Goal: Task Accomplishment & Management: Complete application form

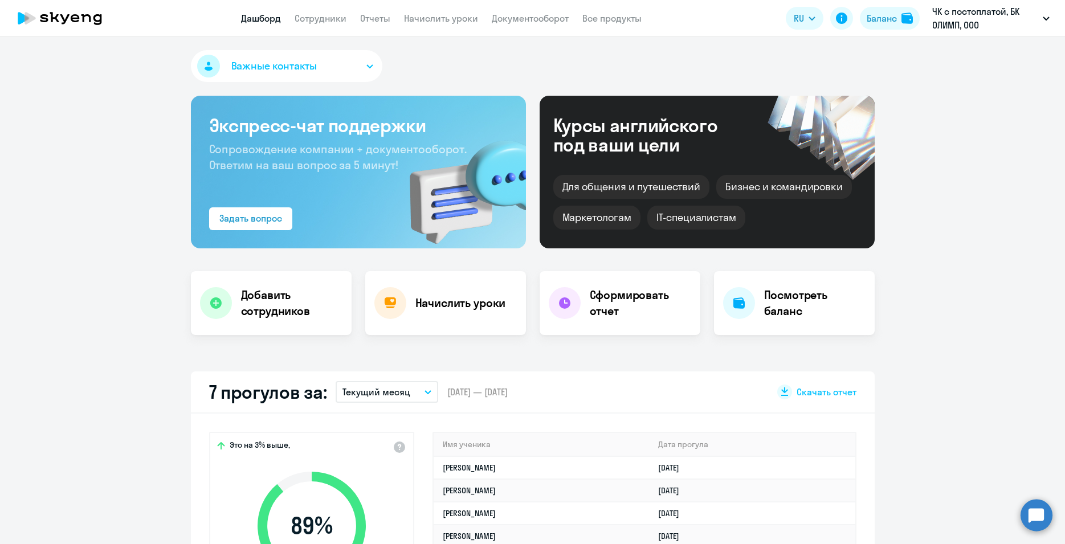
select select "30"
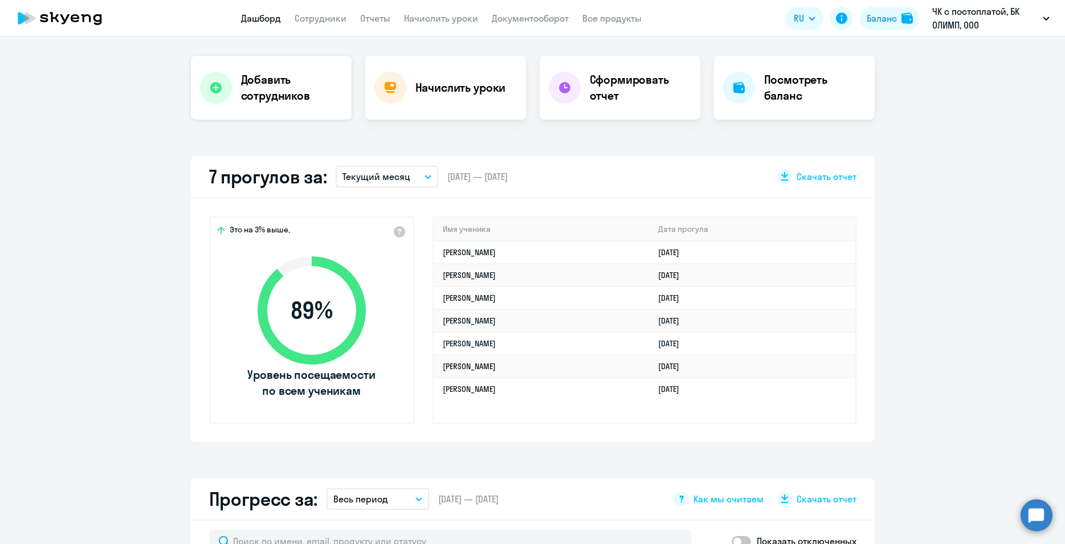
click at [263, 85] on h4 "Добавить сотрудников" at bounding box center [291, 88] width 101 height 32
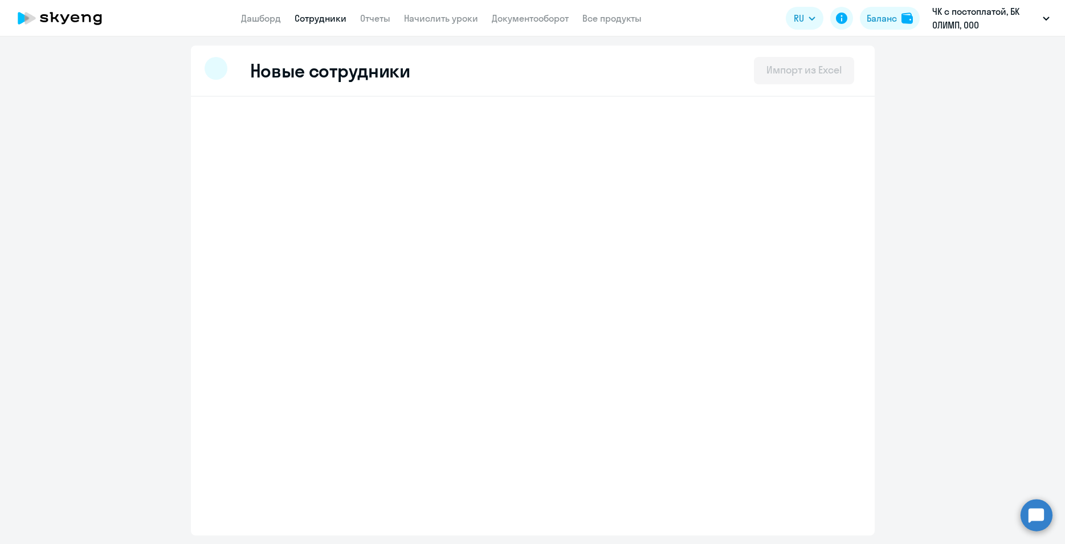
select select "english_adult_not_native_speaker"
select select "3"
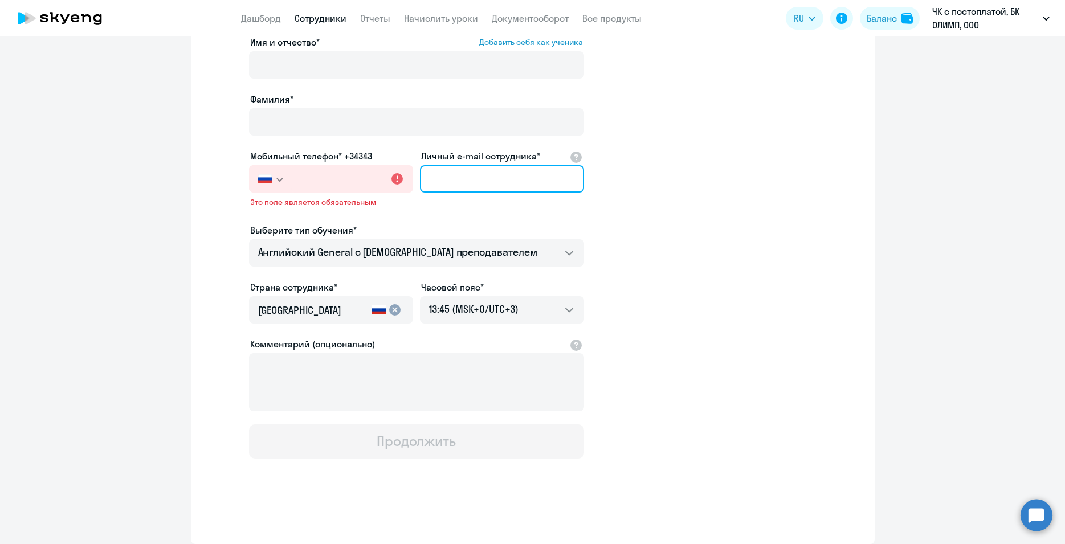
click at [466, 193] on input "Личный e-mail сотрудника*" at bounding box center [502, 178] width 164 height 27
paste input "[EMAIL_ADDRESS][DOMAIN_NAME]"
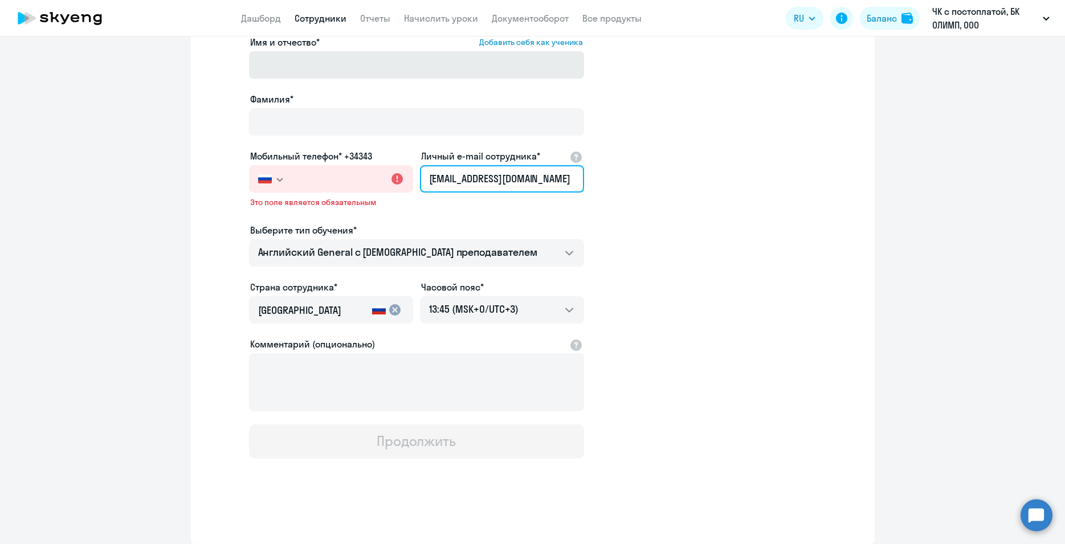
type input "[EMAIL_ADDRESS][DOMAIN_NAME]"
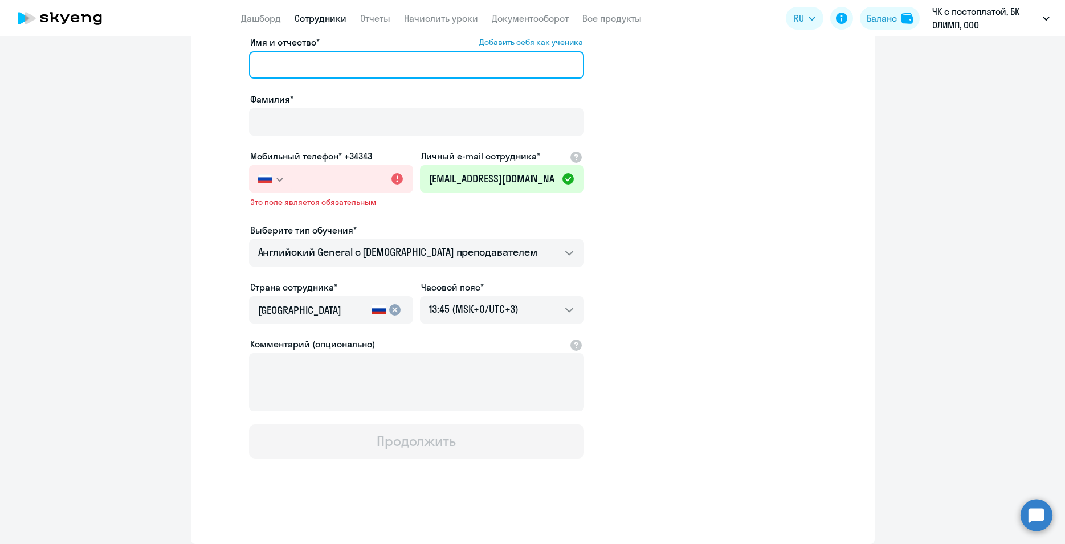
click at [271, 79] on input "Имя и отчество* Добавить себя как ученика" at bounding box center [416, 64] width 335 height 27
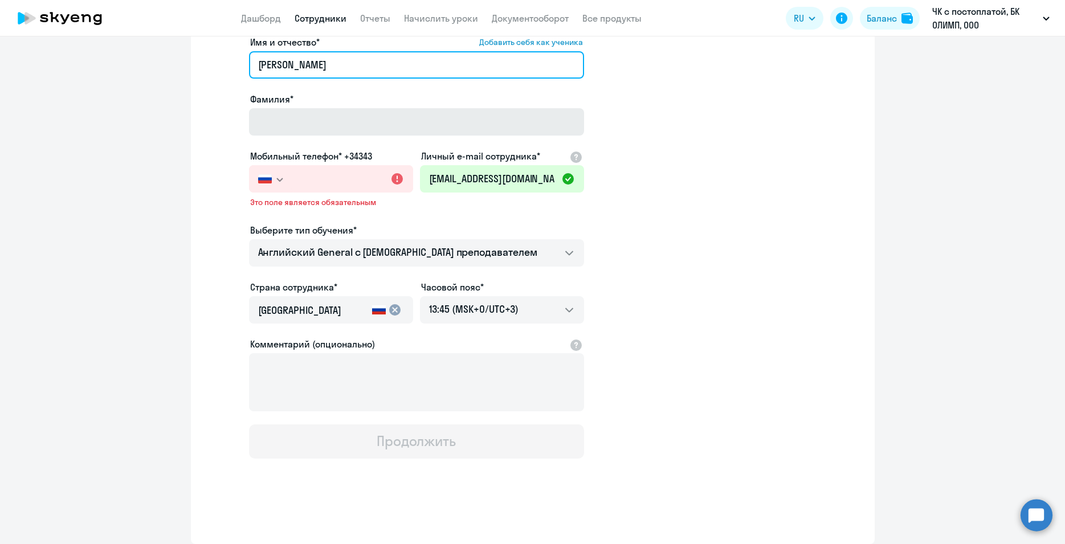
type input "[PERSON_NAME]"
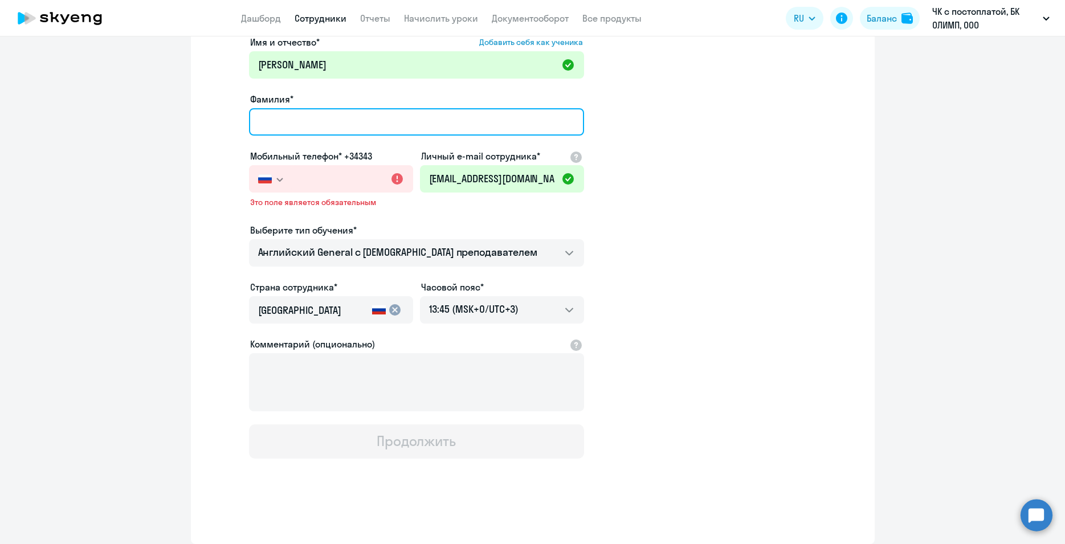
click at [260, 136] on input "Фамилия*" at bounding box center [416, 121] width 335 height 27
type input "[PERSON_NAME]"
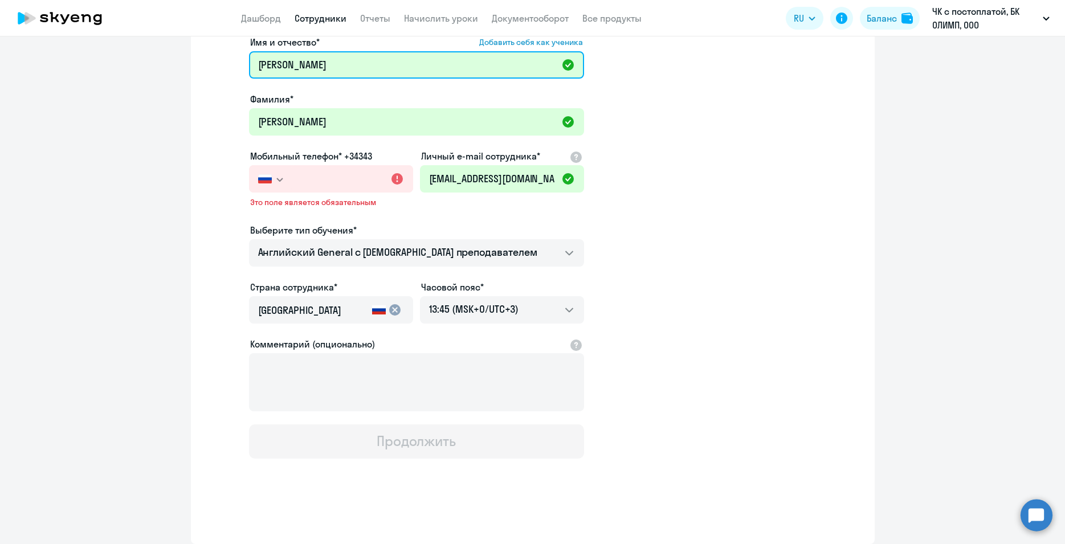
drag, startPoint x: 306, startPoint y: 136, endPoint x: 243, endPoint y: 133, distance: 63.3
click at [249, 79] on input "[PERSON_NAME]" at bounding box center [416, 64] width 335 height 27
type input "Никита"
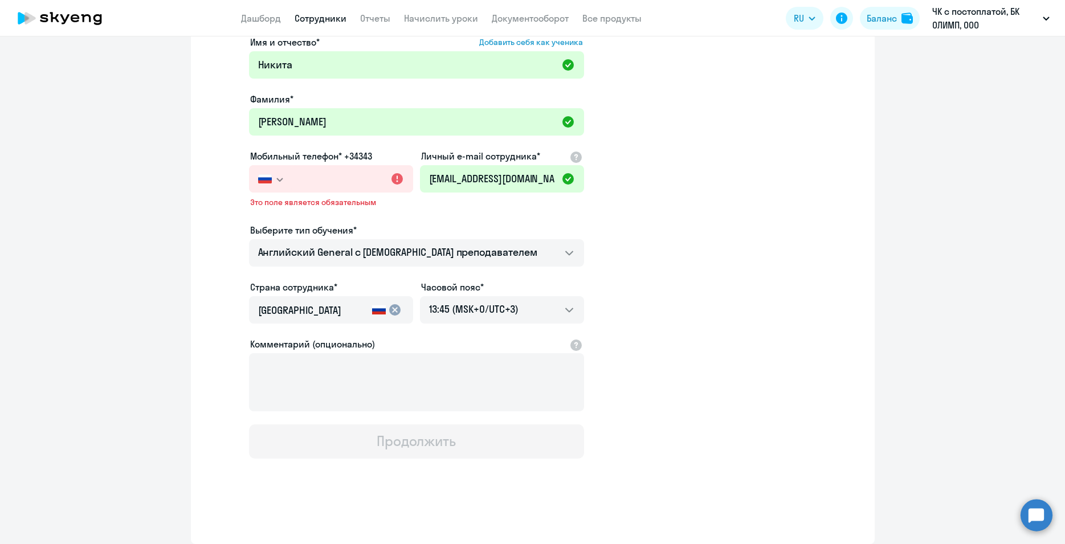
click at [134, 423] on ng-component "Новые сотрудники Импорт из Excel Имя и отчество* Добавить себя как ученика [PER…" at bounding box center [532, 259] width 1065 height 569
click at [313, 193] on input "text" at bounding box center [351, 178] width 121 height 27
paste input "[PHONE_NUMBER]"
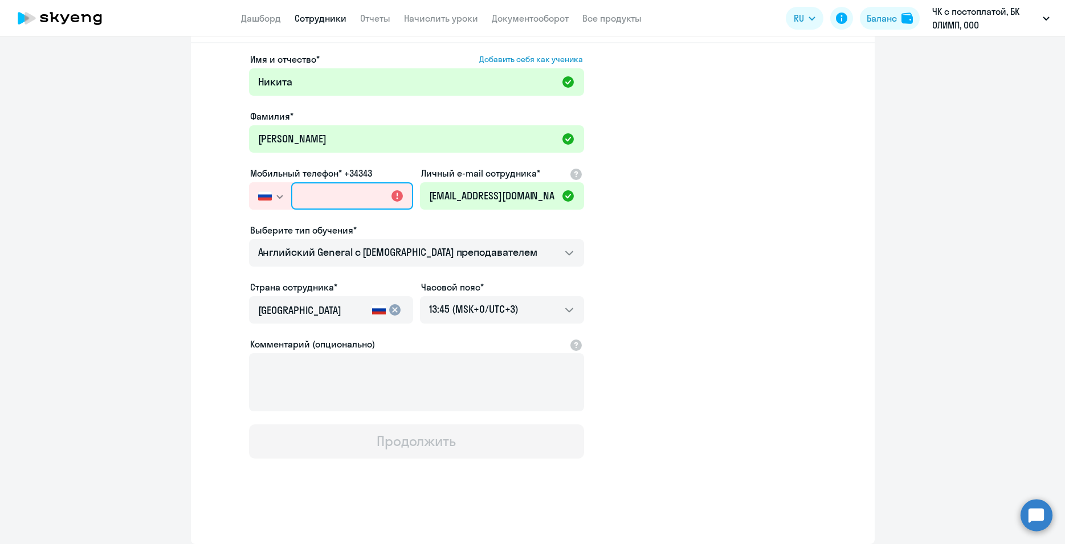
type input "[PHONE_NUMBER]"
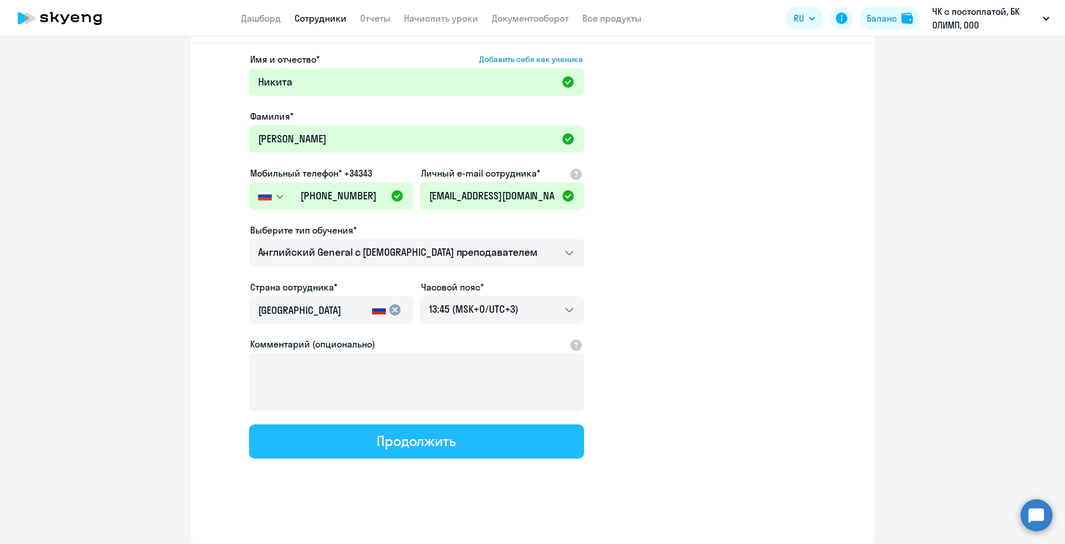
click at [437, 450] on div "Продолжить" at bounding box center [416, 441] width 79 height 18
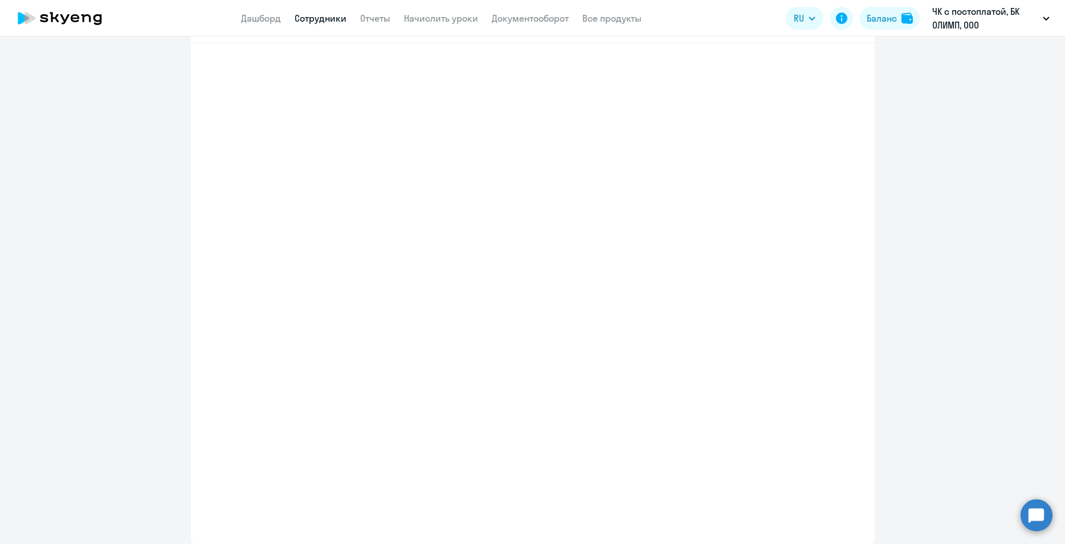
select select "english_adult_not_native_speaker"
select select "3"
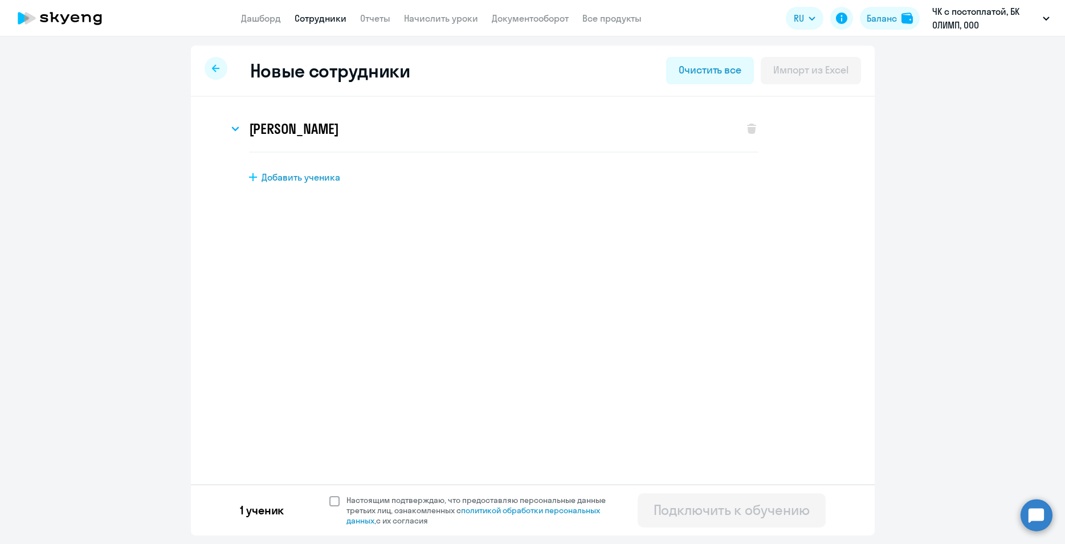
click at [334, 505] on span at bounding box center [334, 501] width 10 height 10
click at [329, 495] on input "Настоящим подтверждаю, что предоставляю персональные данные третьих лиц, ознако…" at bounding box center [329, 494] width 1 height 1
checkbox input "true"
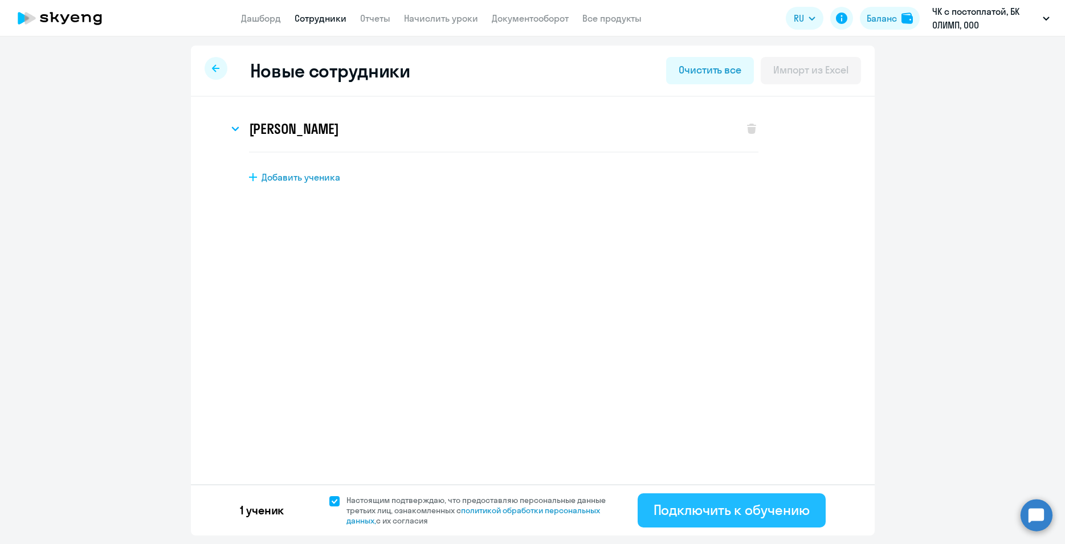
click at [737, 509] on div "Подключить к обучению" at bounding box center [731, 510] width 156 height 18
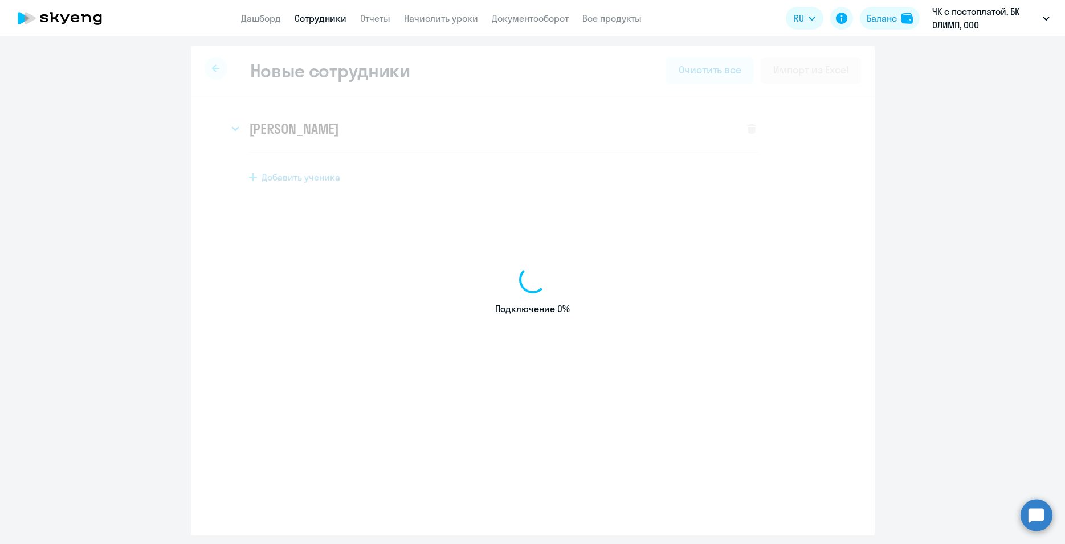
select select "english_adult_not_native_speaker"
select select "3"
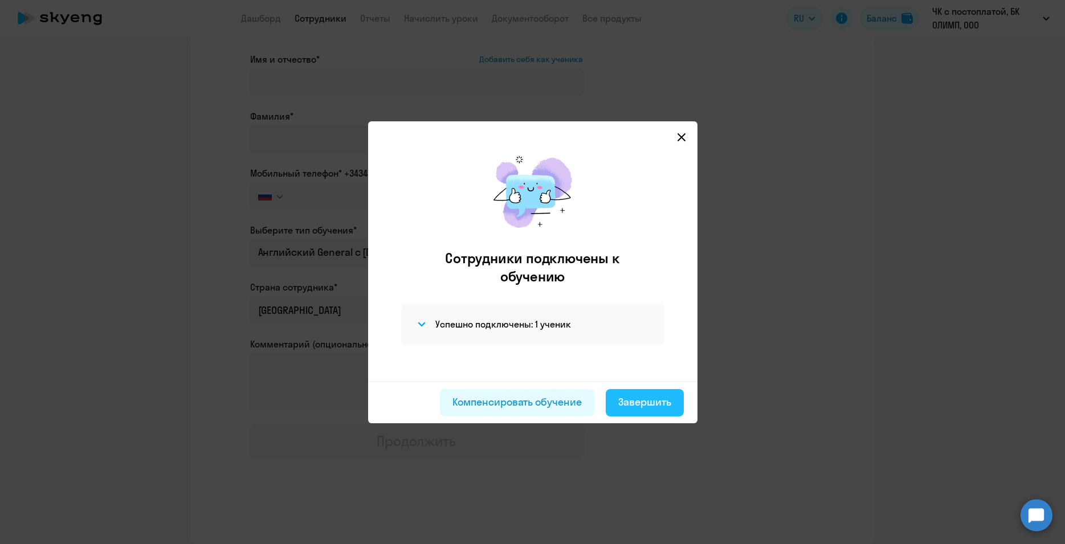
click at [626, 402] on div "Завершить" at bounding box center [644, 402] width 53 height 15
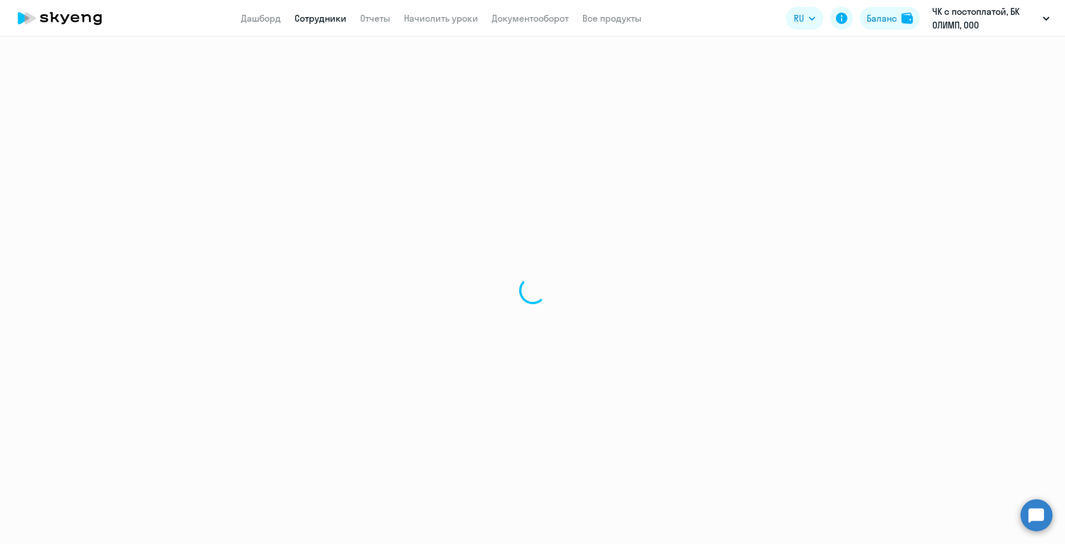
select select "30"
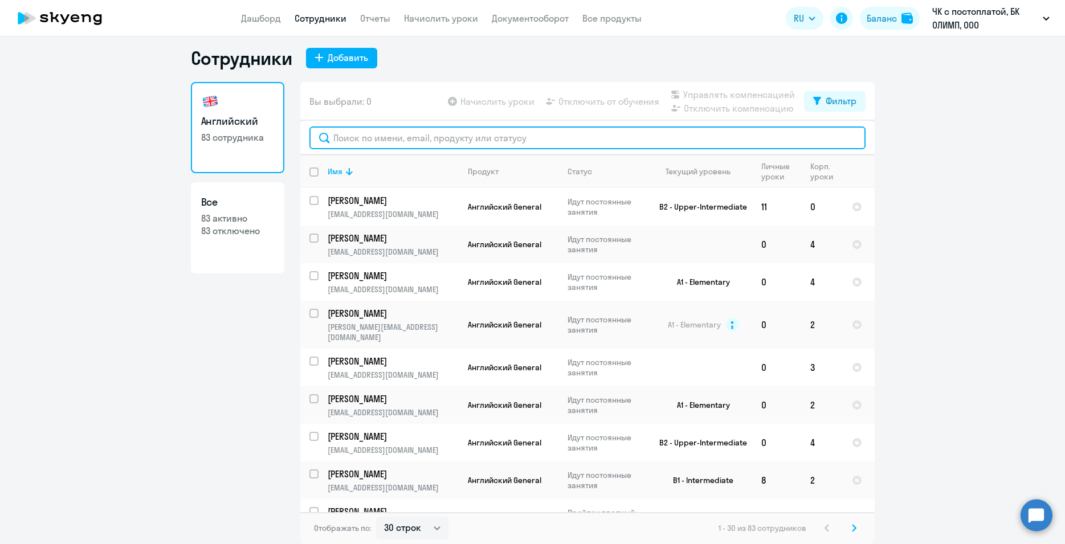
click at [350, 145] on input "text" at bounding box center [587, 137] width 556 height 23
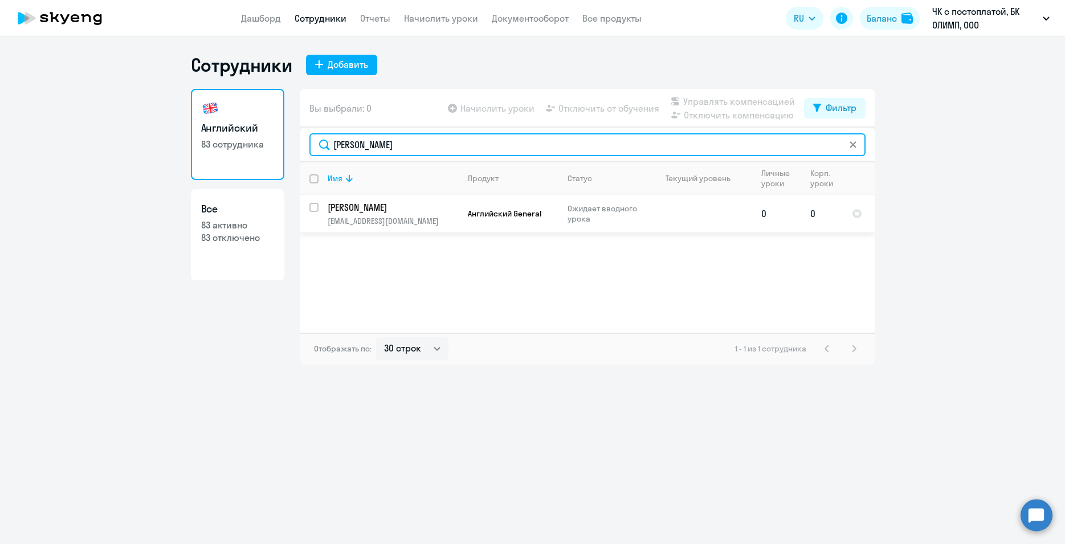
type input "[PERSON_NAME]"
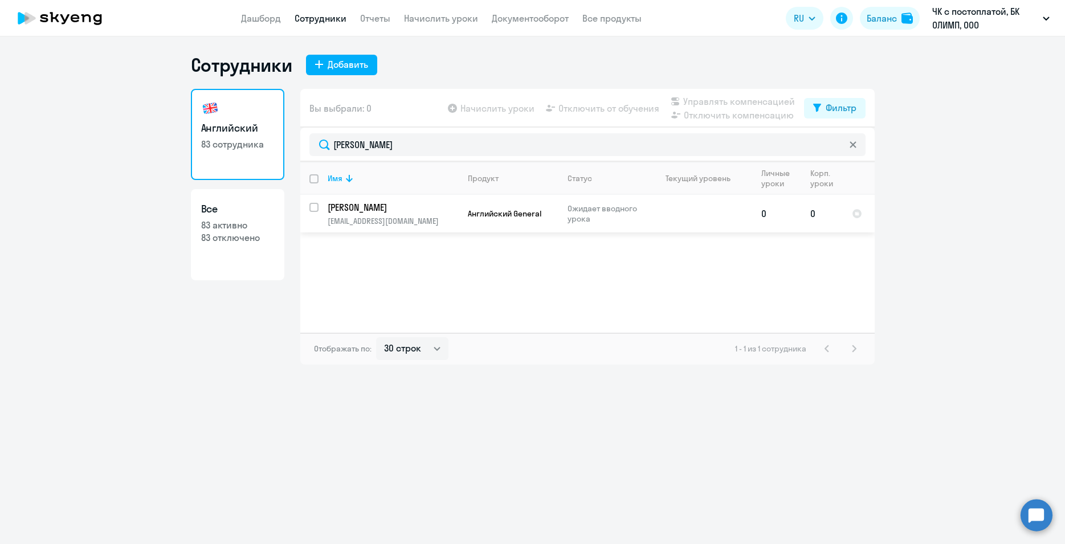
click at [313, 207] on input "select row 24882890" at bounding box center [320, 214] width 23 height 23
checkbox input "true"
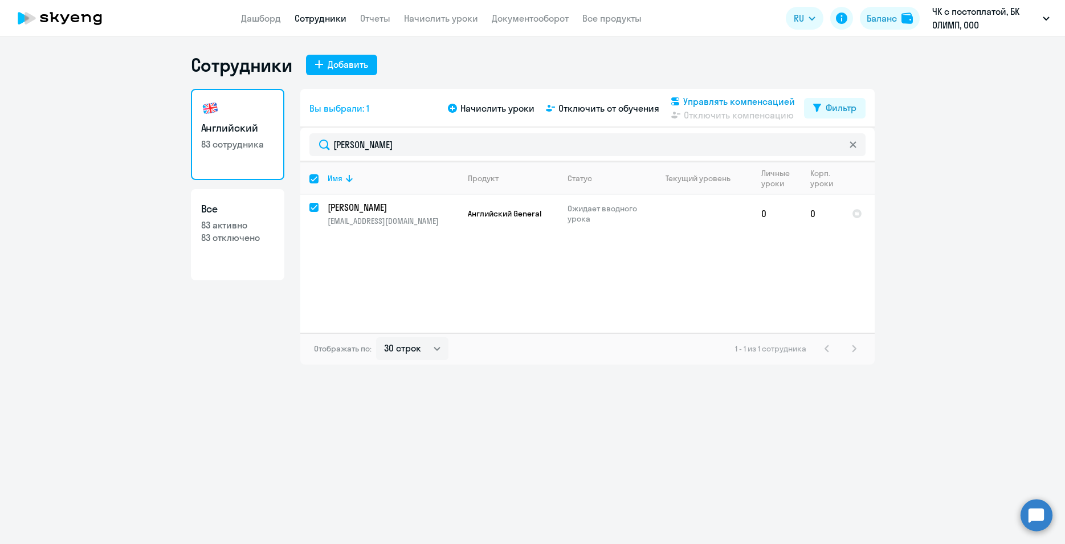
click at [709, 100] on span "Управлять компенсацией" at bounding box center [739, 102] width 112 height 14
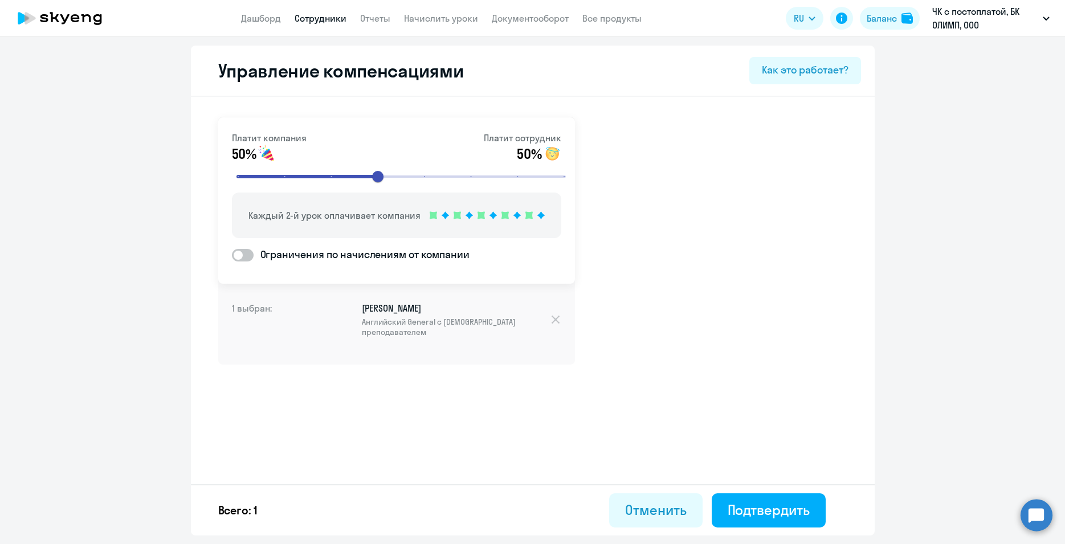
click at [250, 252] on span at bounding box center [243, 255] width 22 height 13
click at [232, 255] on input "Ограничения по начислениям от компании" at bounding box center [231, 255] width 1 height 1
checkbox input "true"
select select "MONTHLY"
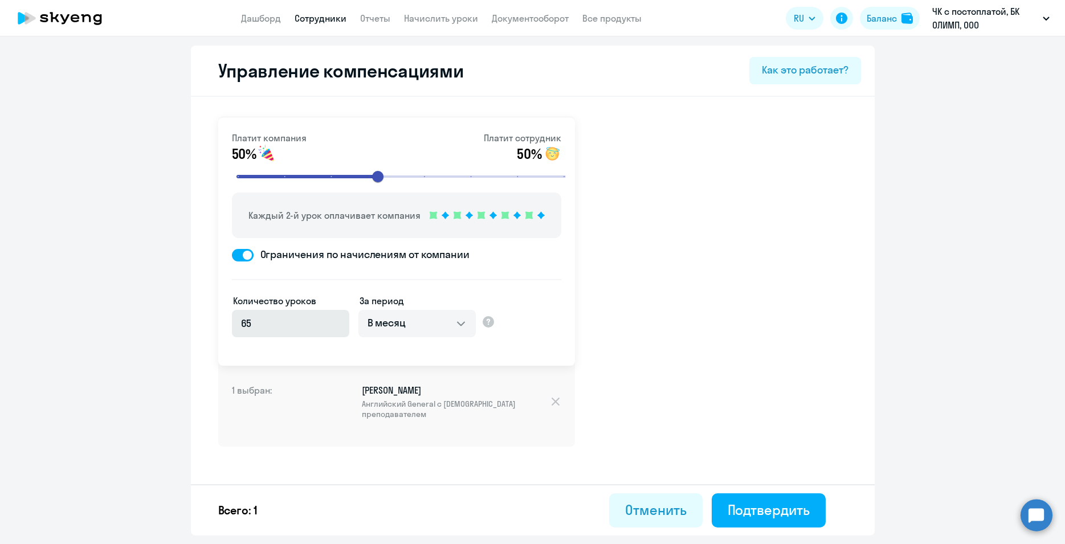
click at [336, 320] on input "65" at bounding box center [290, 323] width 117 height 27
click at [336, 327] on input "64" at bounding box center [290, 323] width 117 height 27
click at [336, 327] on input "9" at bounding box center [290, 323] width 117 height 27
click at [336, 327] on input "8" at bounding box center [290, 323] width 117 height 27
click at [335, 326] on input "7" at bounding box center [290, 323] width 117 height 27
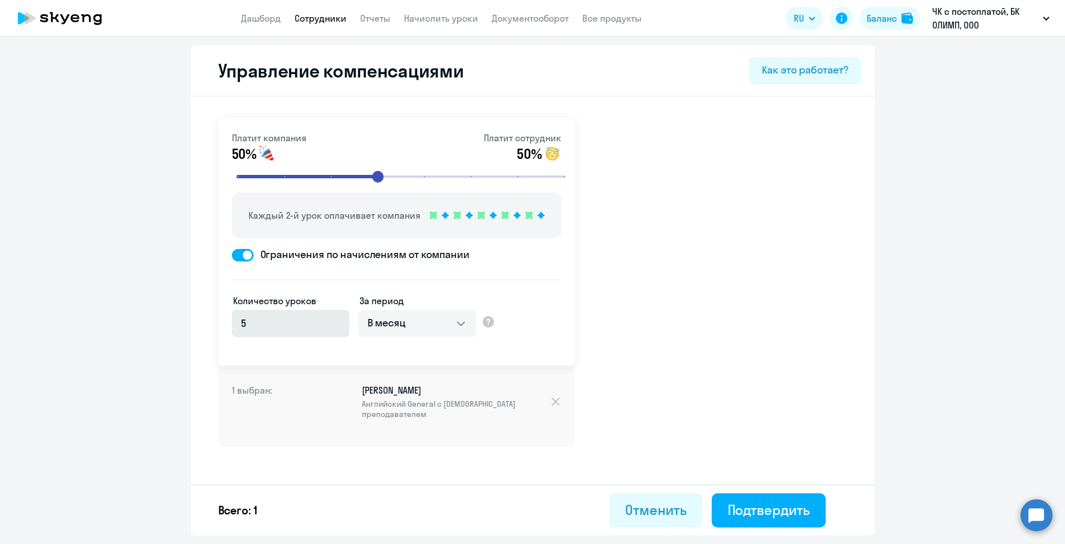
click at [335, 326] on input "5" at bounding box center [290, 323] width 117 height 27
type input "4"
click at [335, 326] on input "4" at bounding box center [290, 323] width 117 height 27
click at [815, 71] on div "Как это работает?" at bounding box center [805, 70] width 86 height 15
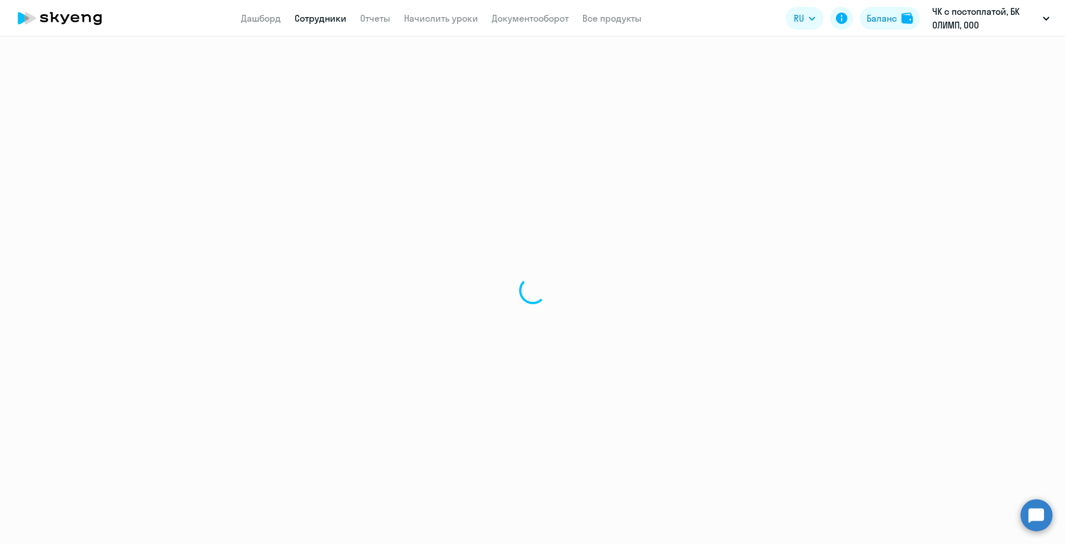
select select "30"
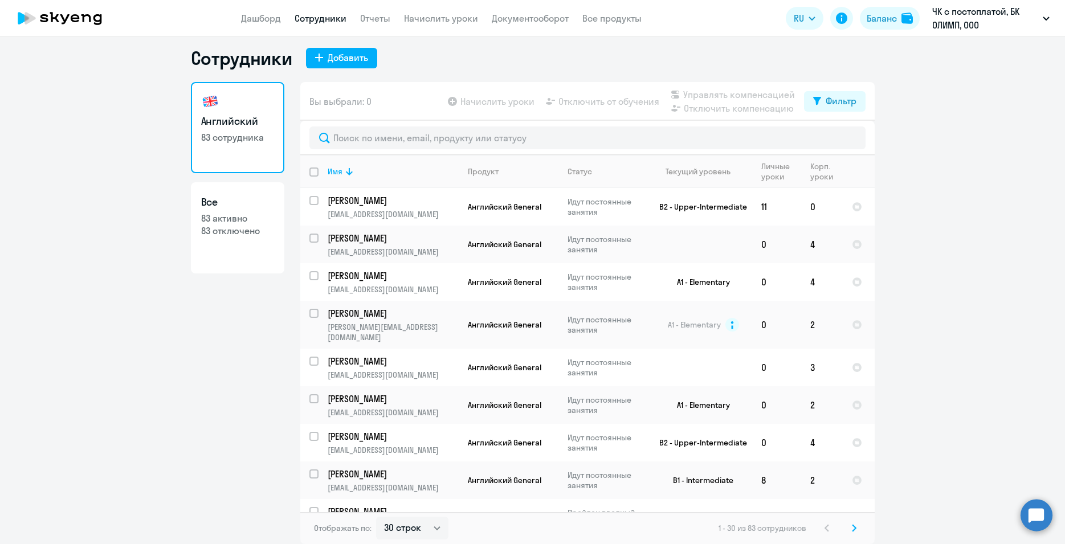
click at [692, 99] on app-table-action-button "Управлять компенсацией" at bounding box center [731, 95] width 126 height 14
click at [678, 101] on app-table-action-button "Управлять компенсацией" at bounding box center [731, 95] width 126 height 14
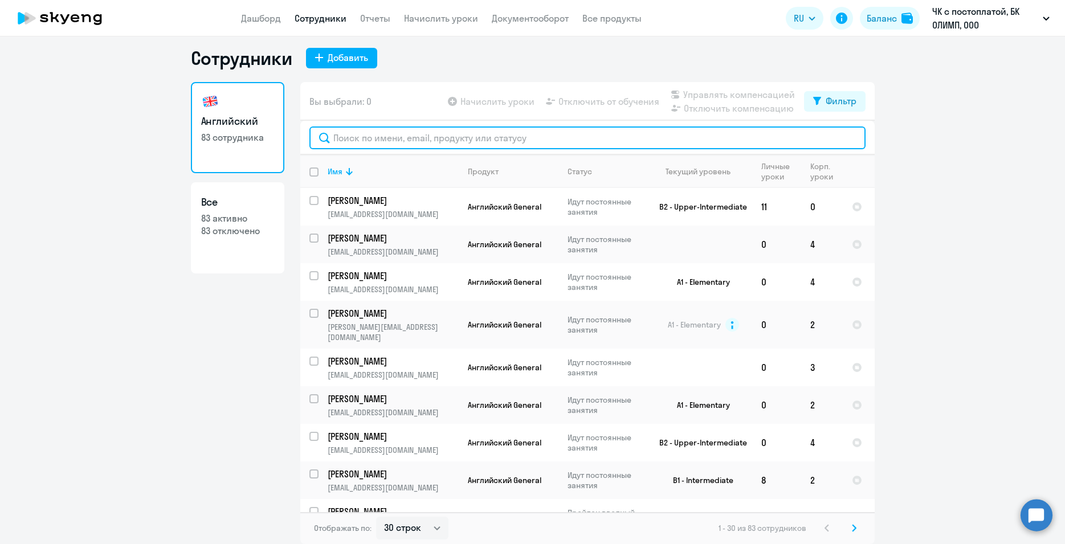
click at [349, 145] on input "text" at bounding box center [587, 137] width 556 height 23
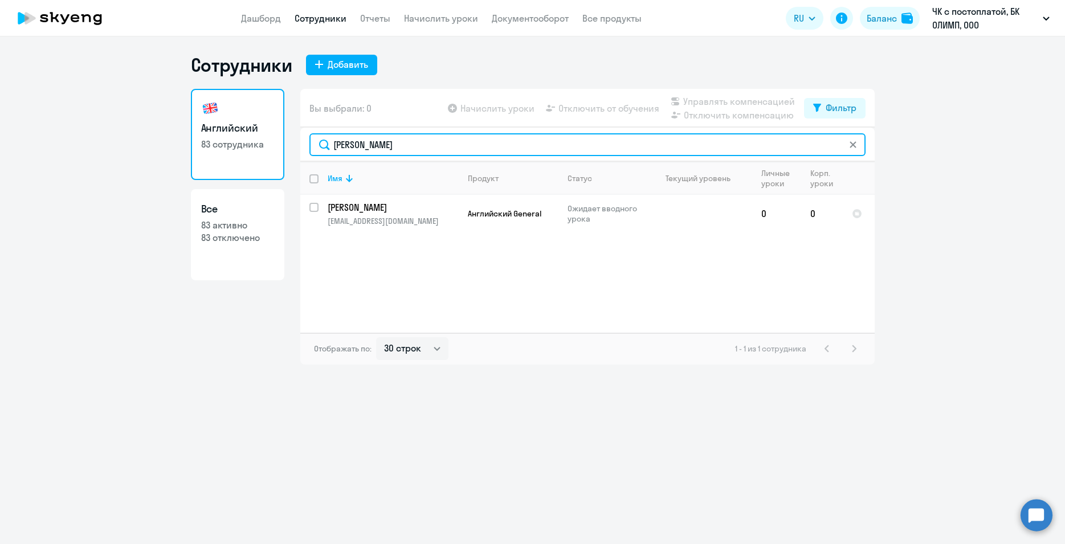
type input "[PERSON_NAME]"
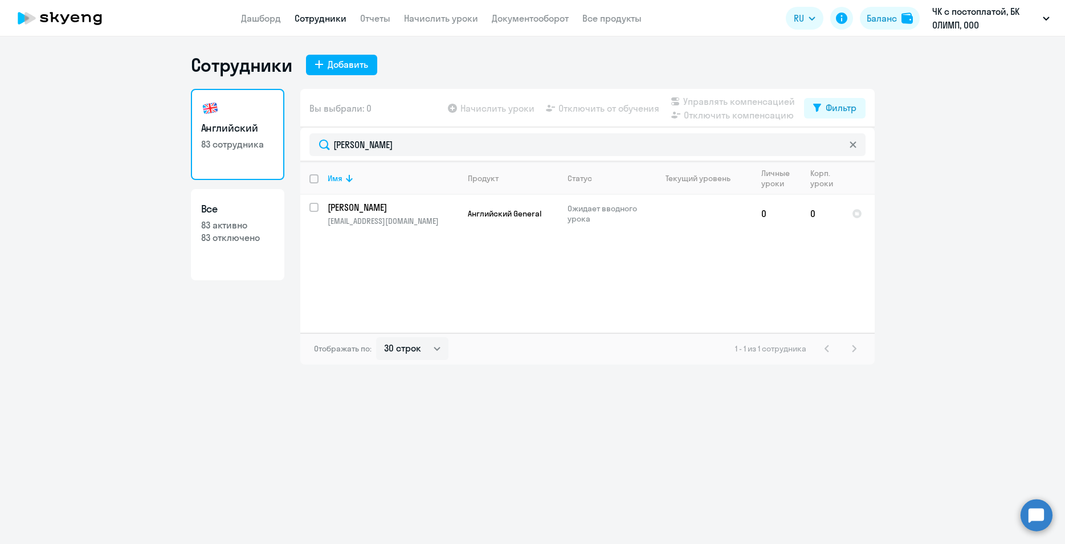
click at [485, 111] on app-table-action-button "Начислить уроки" at bounding box center [490, 108] width 89 height 14
click at [312, 210] on input "select row 24882890" at bounding box center [320, 214] width 23 height 23
checkbox input "true"
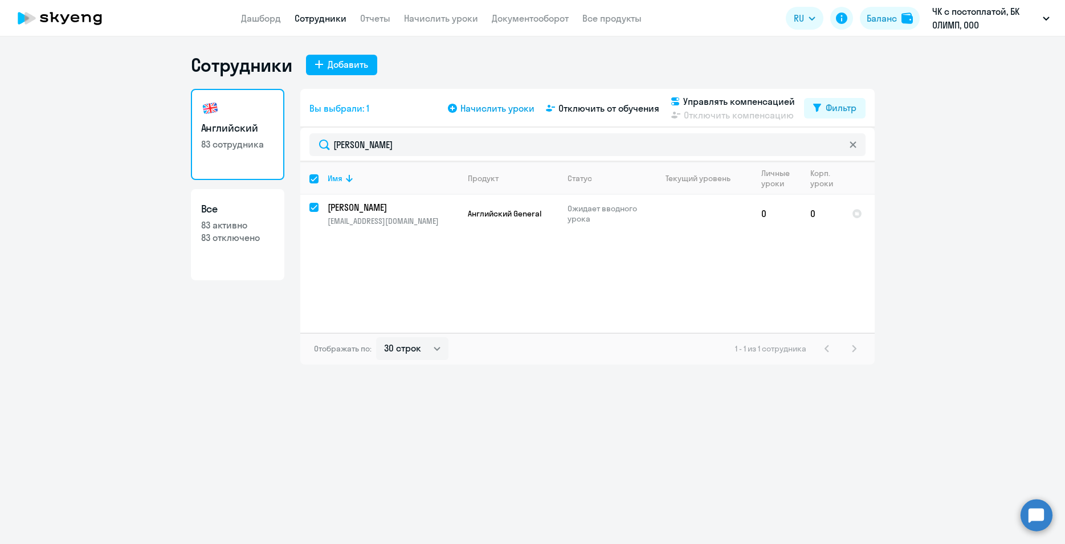
click at [487, 107] on span "Начислить уроки" at bounding box center [497, 108] width 74 height 14
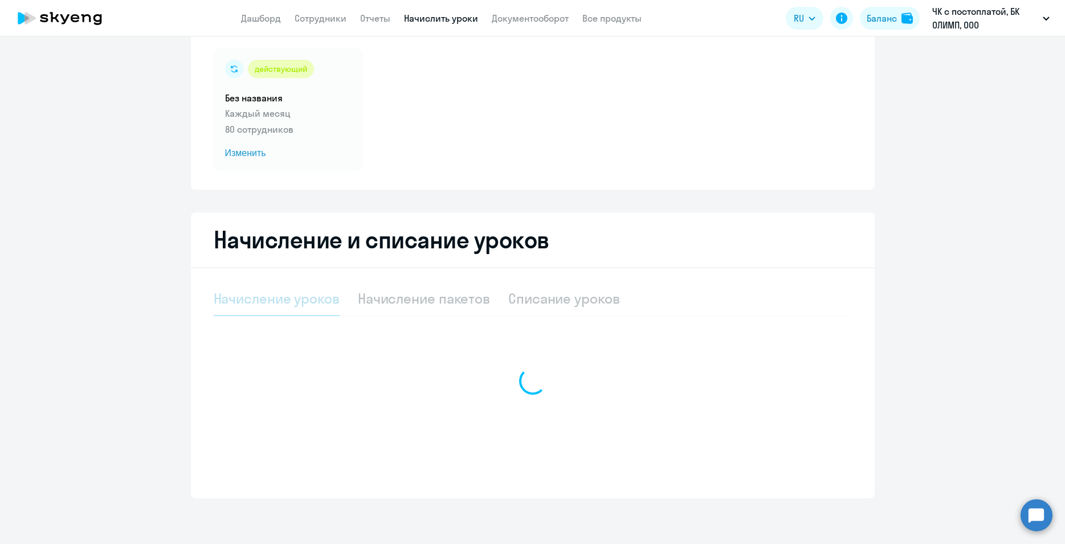
select select "10"
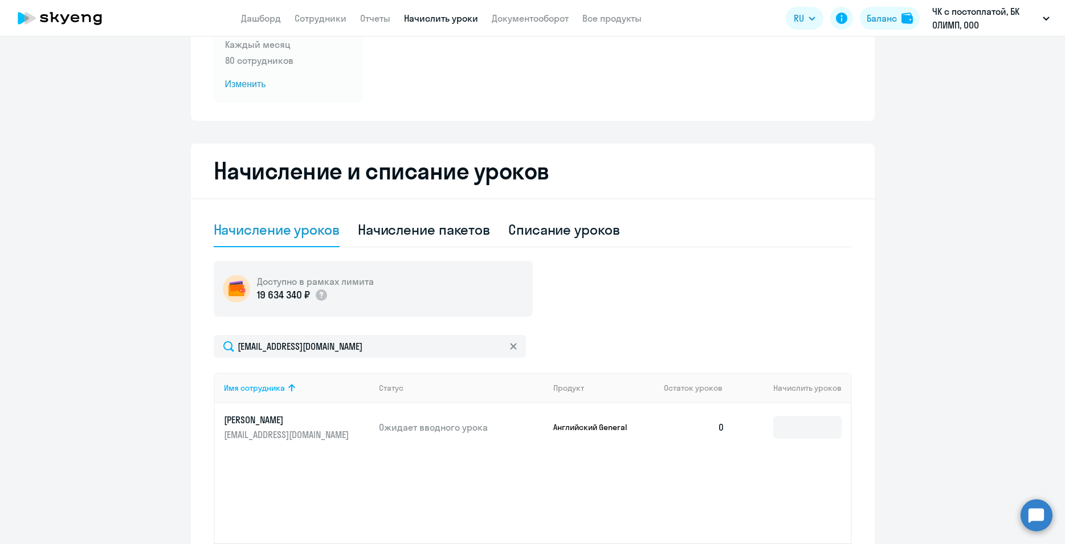
scroll to position [215, 0]
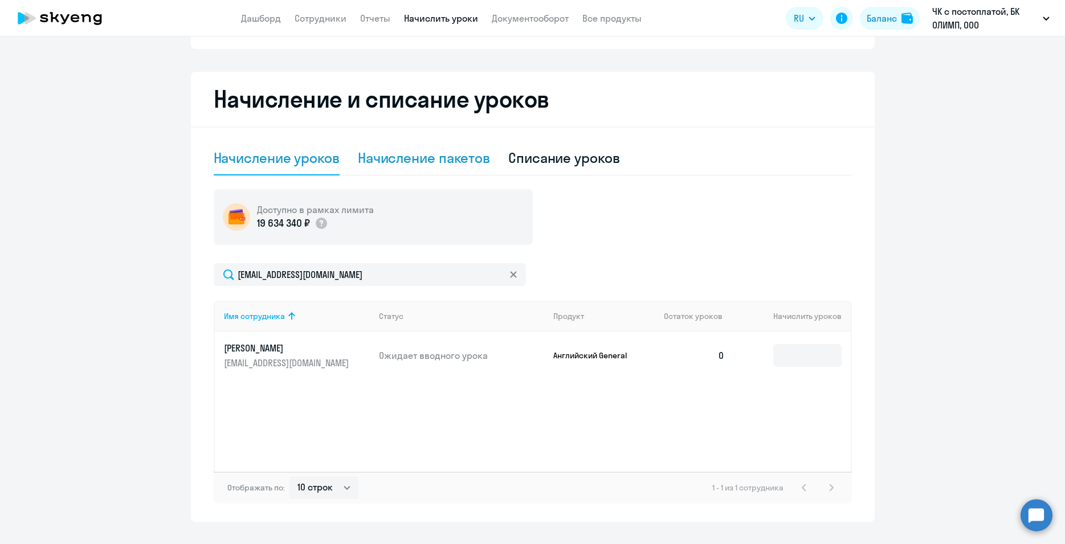
click at [432, 159] on div "Начисление пакетов" at bounding box center [424, 158] width 132 height 18
select select "10"
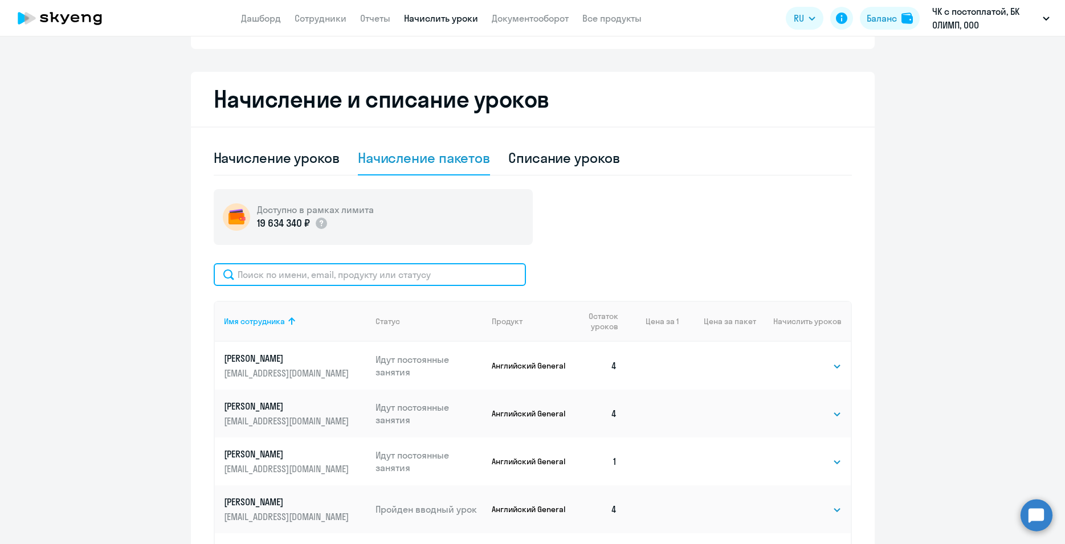
click at [276, 268] on input "text" at bounding box center [370, 274] width 312 height 23
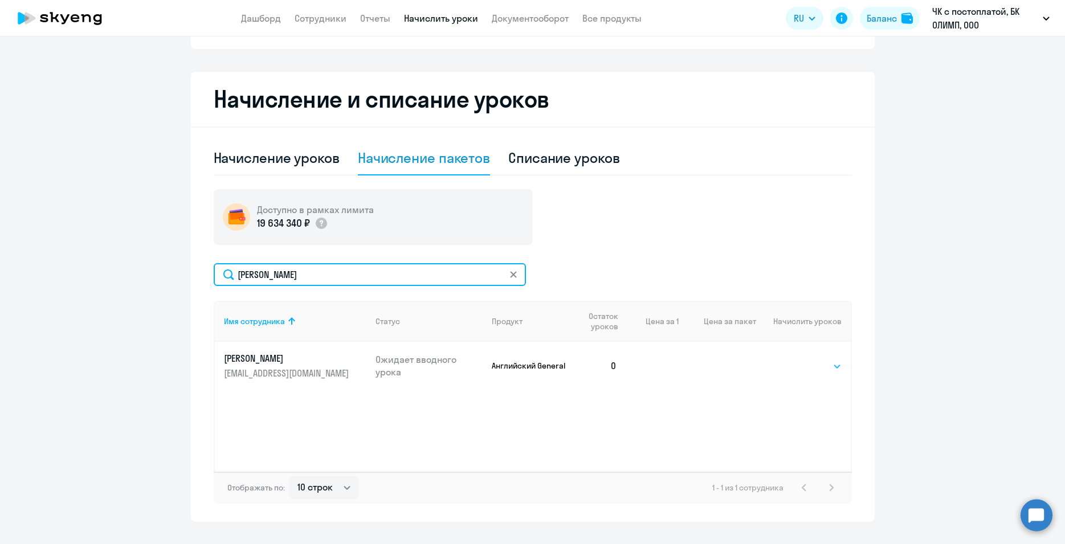
type input "[PERSON_NAME]"
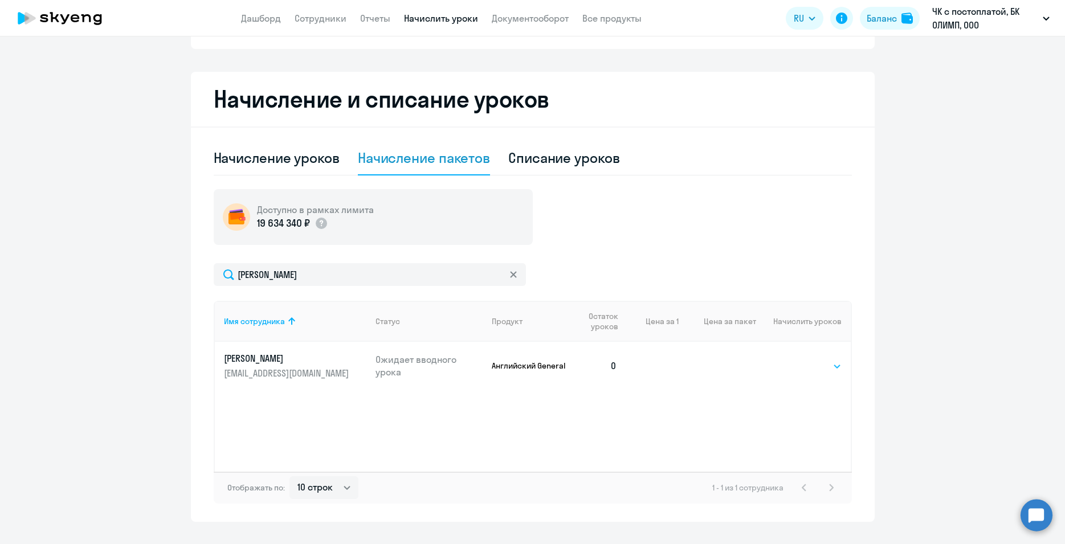
click at [795, 359] on select "Выбрать 4 8 16 32 64 96 128" at bounding box center [818, 366] width 47 height 14
select select "4"
click option "4" at bounding box center [0, 0] width 0 height 0
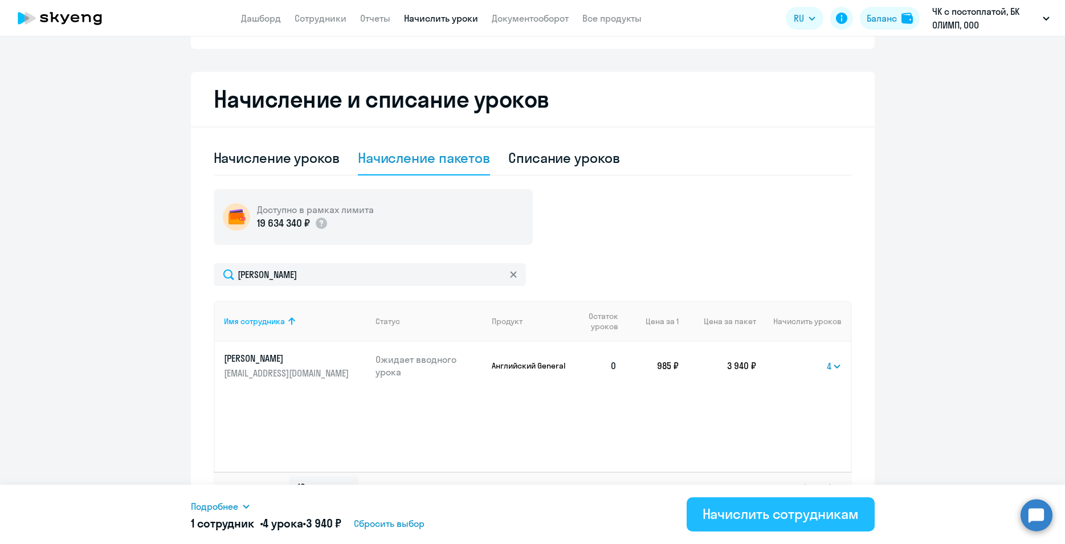
click at [774, 515] on div "Начислить сотрудникам" at bounding box center [780, 514] width 156 height 18
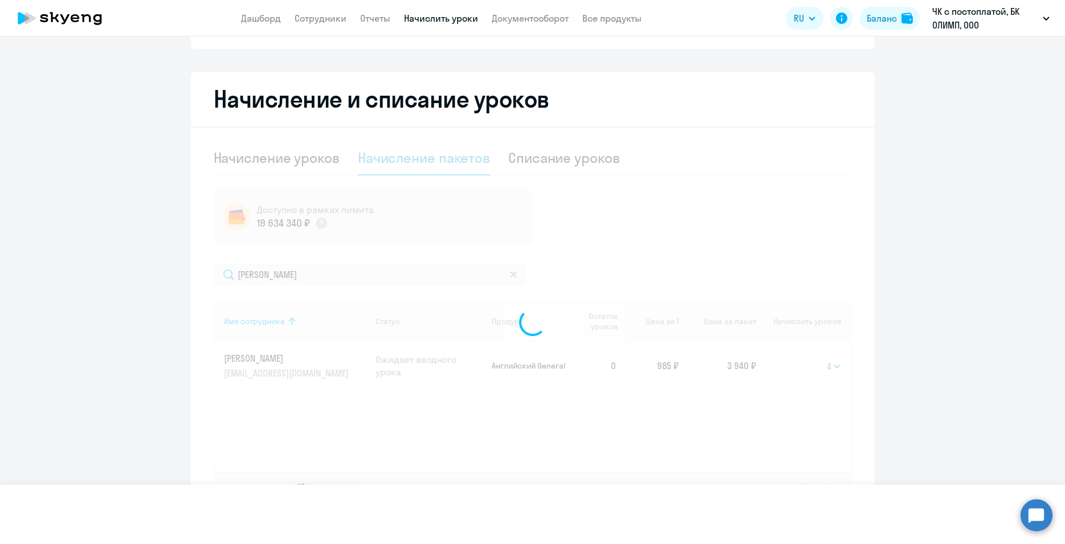
select select
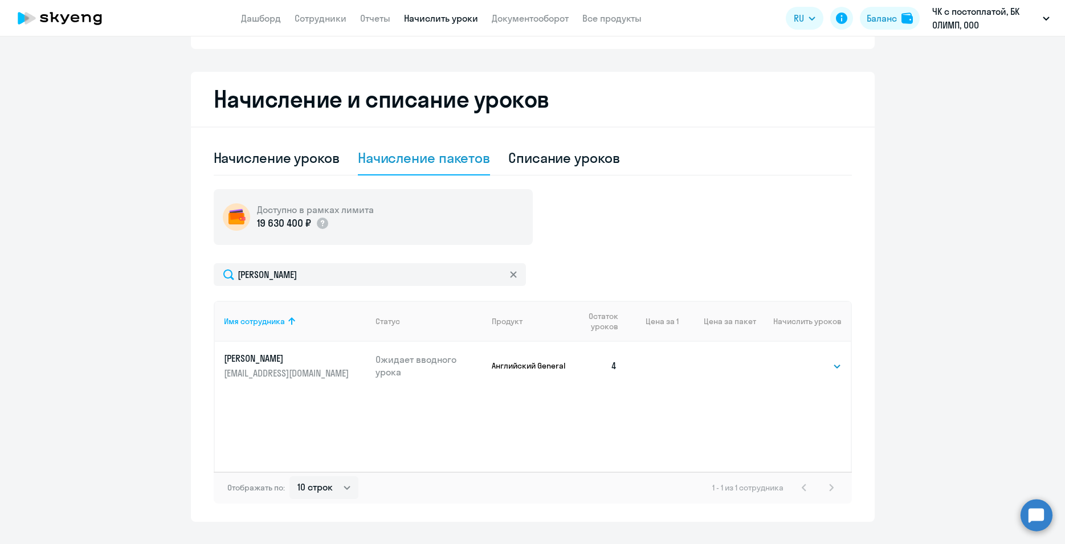
click at [72, 367] on ng-component "Автоначисления Смотреть все действующий Без названия Каждый месяц 80 сотруднико…" at bounding box center [532, 180] width 1065 height 684
click at [40, 304] on ng-component "Автоначисления Смотреть все действующий Без названия Каждый месяц 80 сотруднико…" at bounding box center [532, 180] width 1065 height 684
click at [98, 432] on ng-component "Автоначисления Смотреть все действующий Без названия Каждый месяц 80 сотруднико…" at bounding box center [532, 180] width 1065 height 684
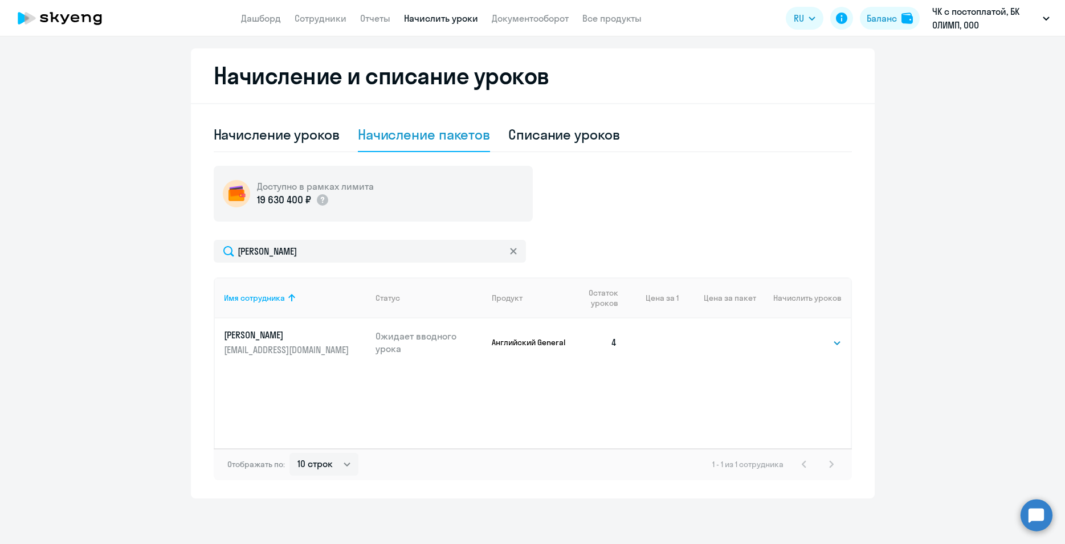
click at [60, 335] on ng-component "Автоначисления Смотреть все действующий Без названия Каждый месяц 80 сотруднико…" at bounding box center [532, 157] width 1065 height 684
